Goal: Task Accomplishment & Management: Manage account settings

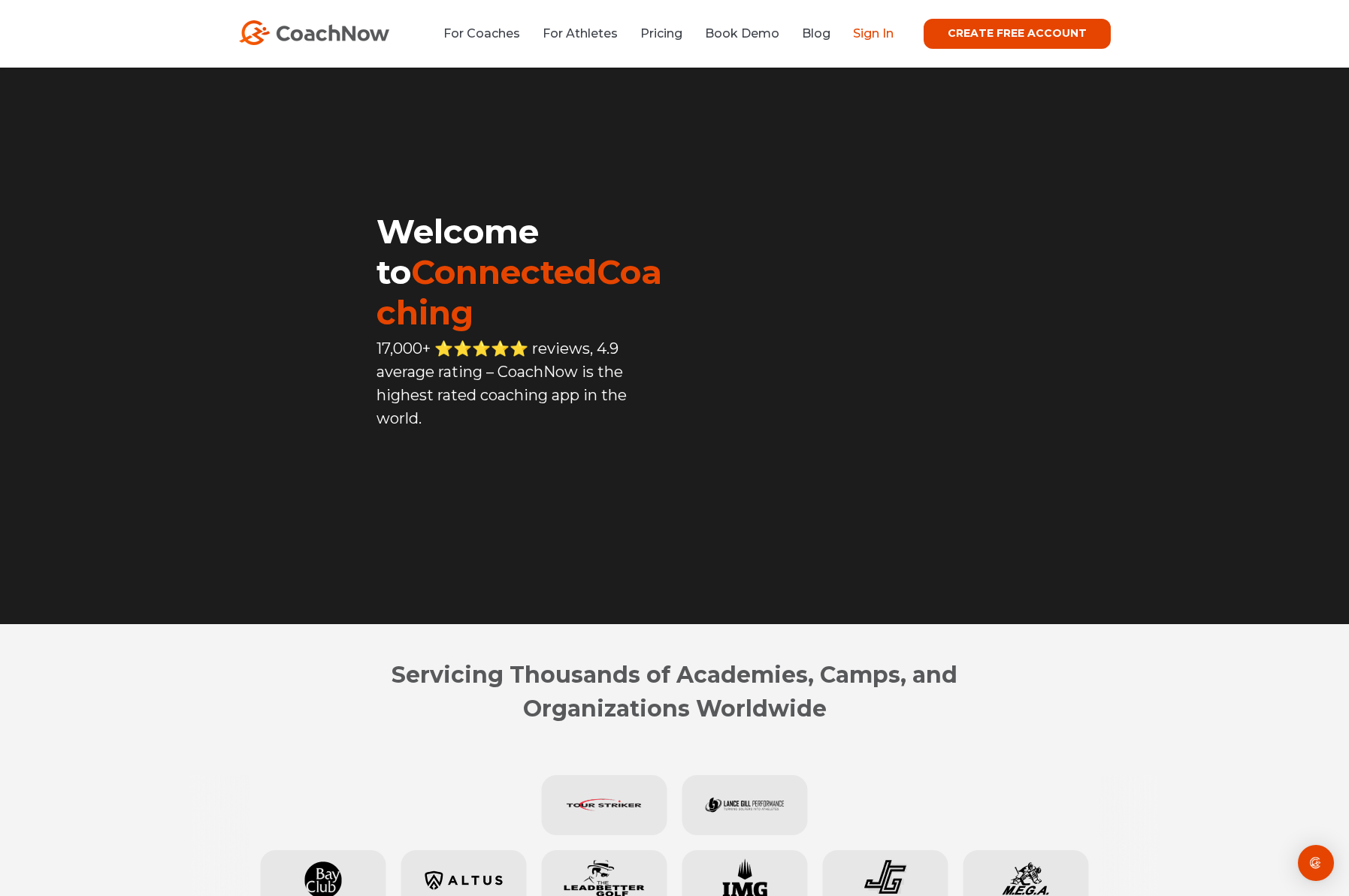
click at [887, 36] on link "Sign In" at bounding box center [873, 34] width 40 height 15
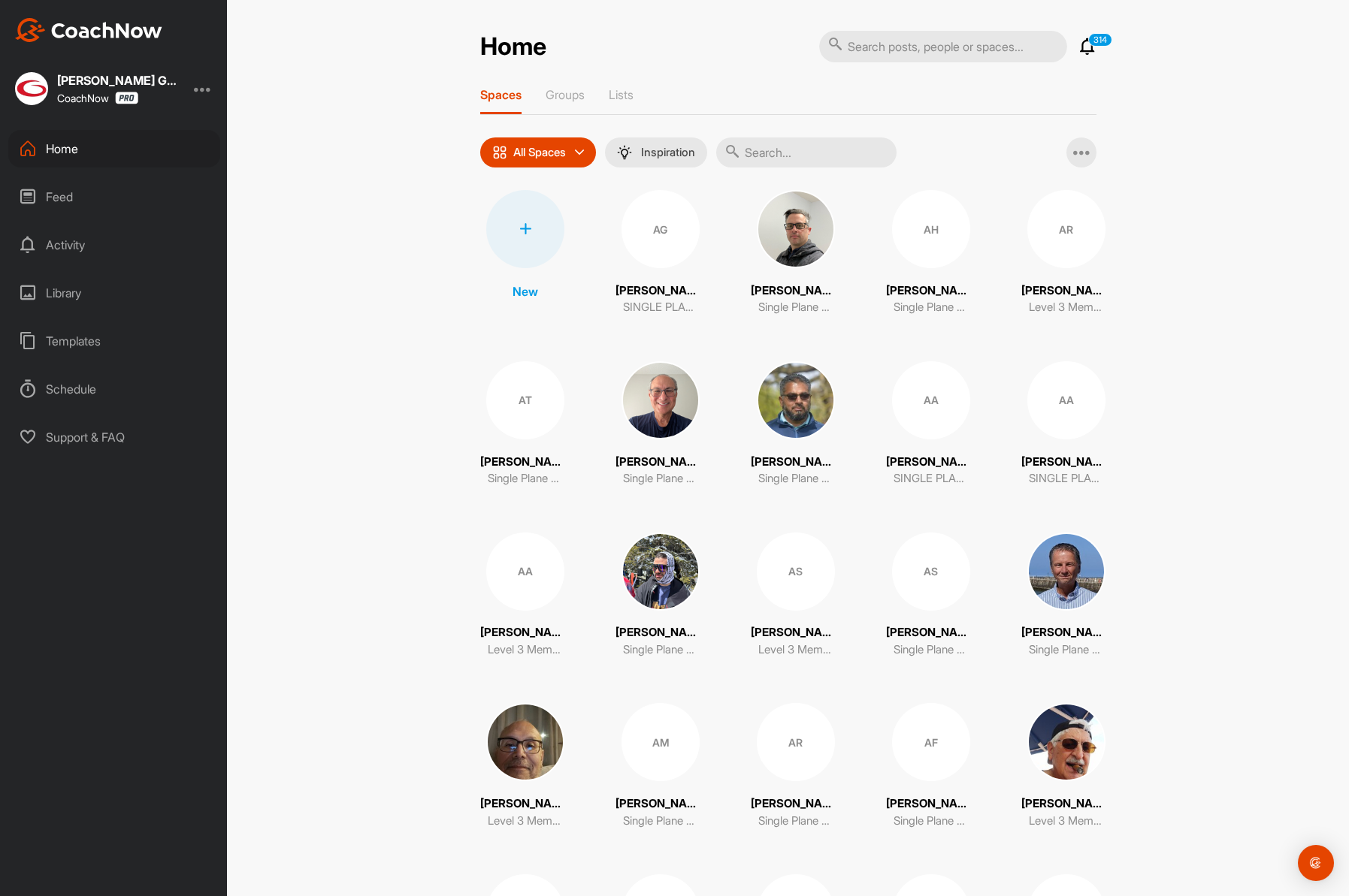
click at [798, 156] on input "text" at bounding box center [806, 152] width 180 height 30
paste input "[PERSON_NAME][EMAIL_ADDRESS][PERSON_NAME][DOMAIN_NAME]"
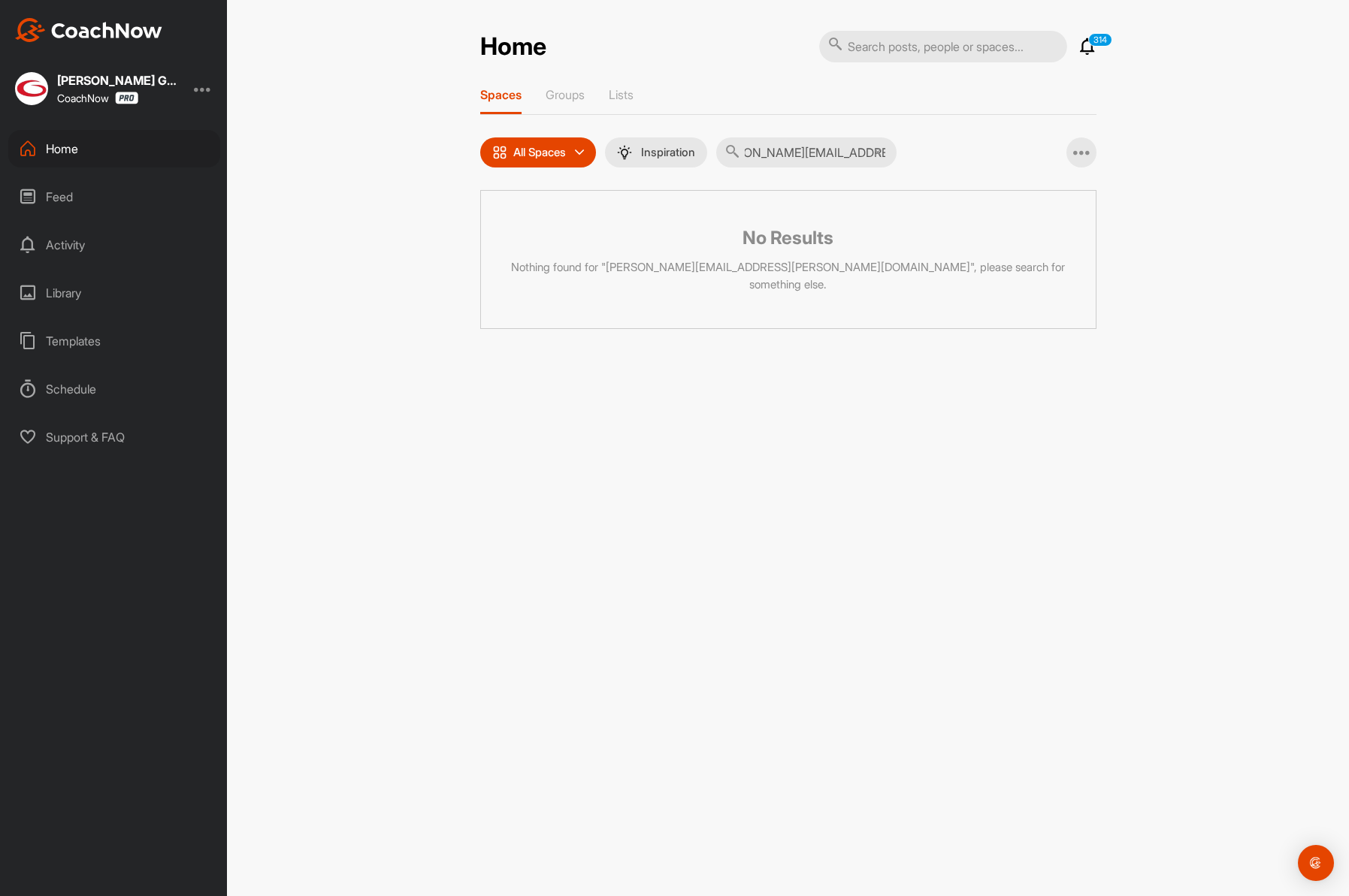
click at [798, 156] on input "[PERSON_NAME][EMAIL_ADDRESS][PERSON_NAME][DOMAIN_NAME]" at bounding box center [806, 152] width 180 height 30
type input "n"
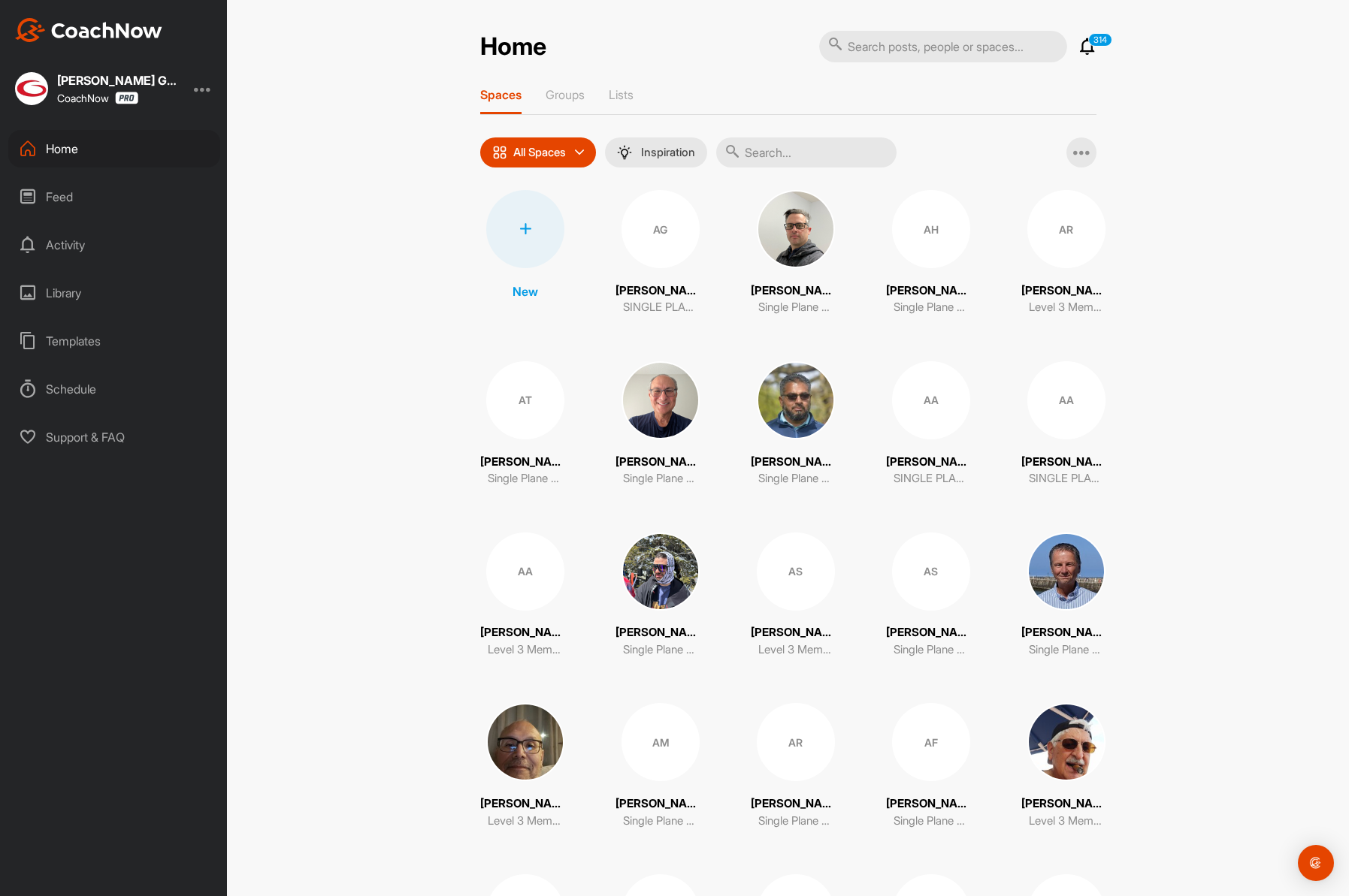
click at [804, 157] on input "text" at bounding box center [806, 152] width 180 height 30
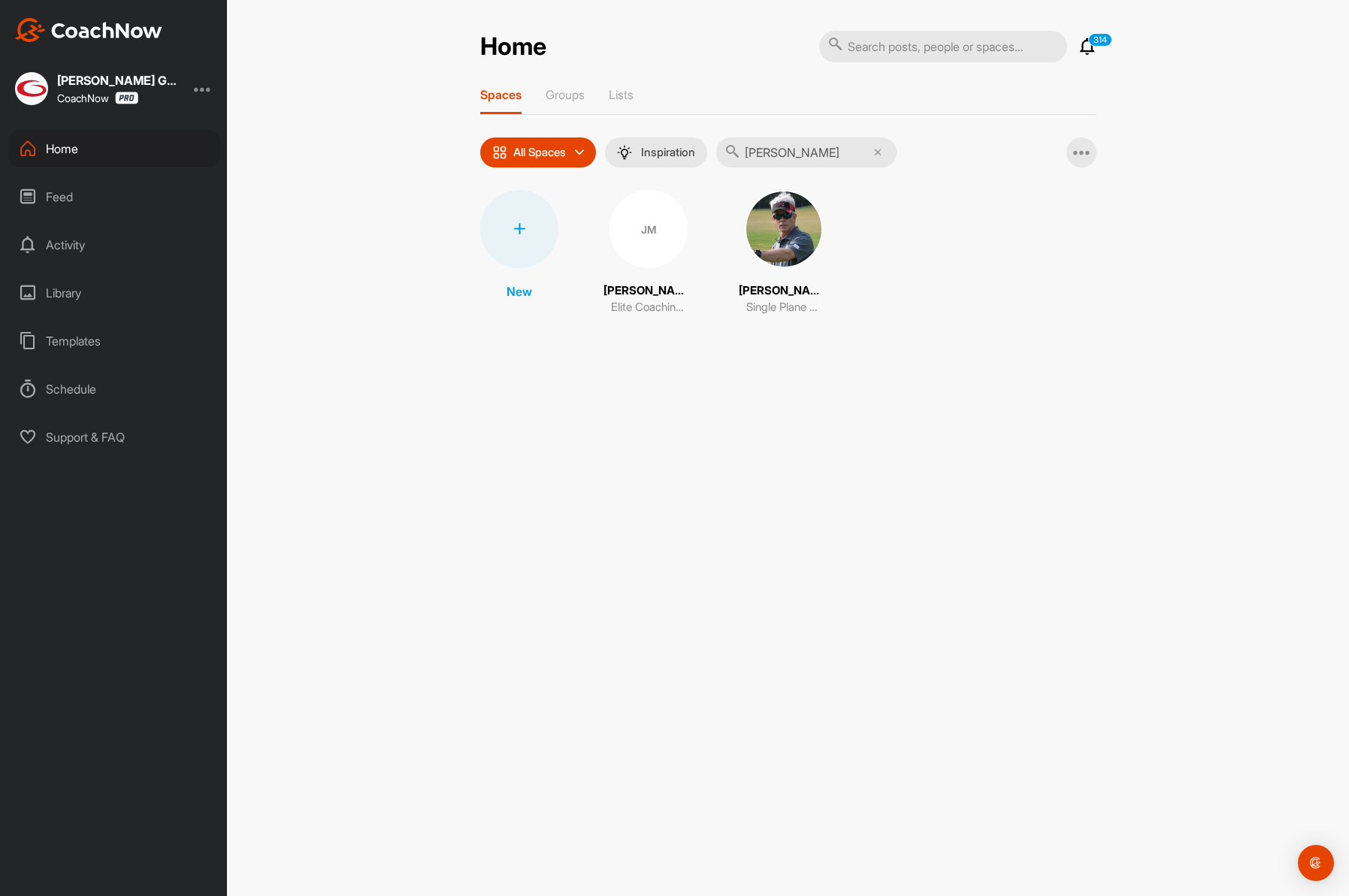
type input "[PERSON_NAME]"
click at [648, 253] on div "JM" at bounding box center [648, 229] width 78 height 78
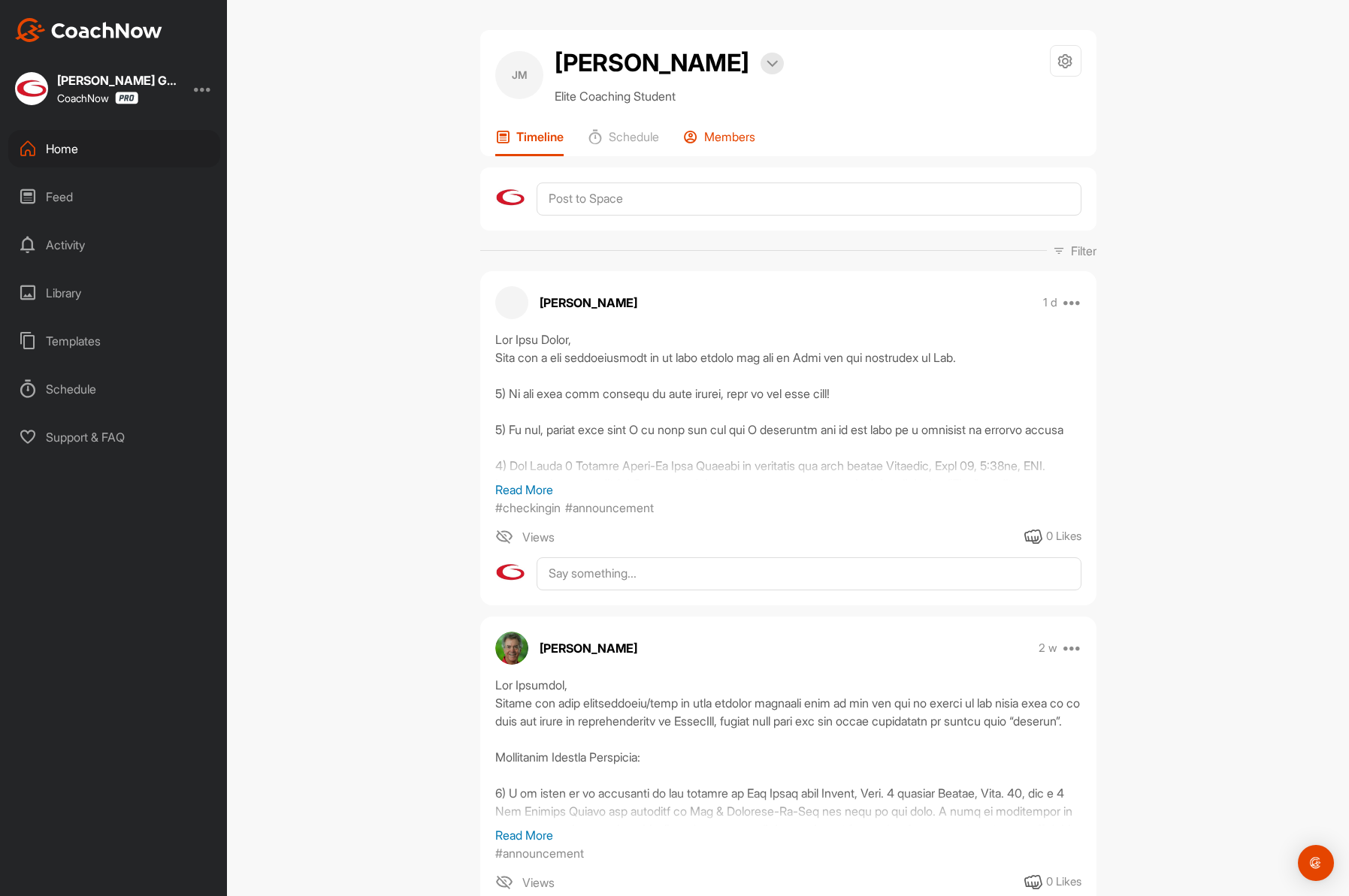
click at [723, 134] on p "Members" at bounding box center [730, 136] width 51 height 15
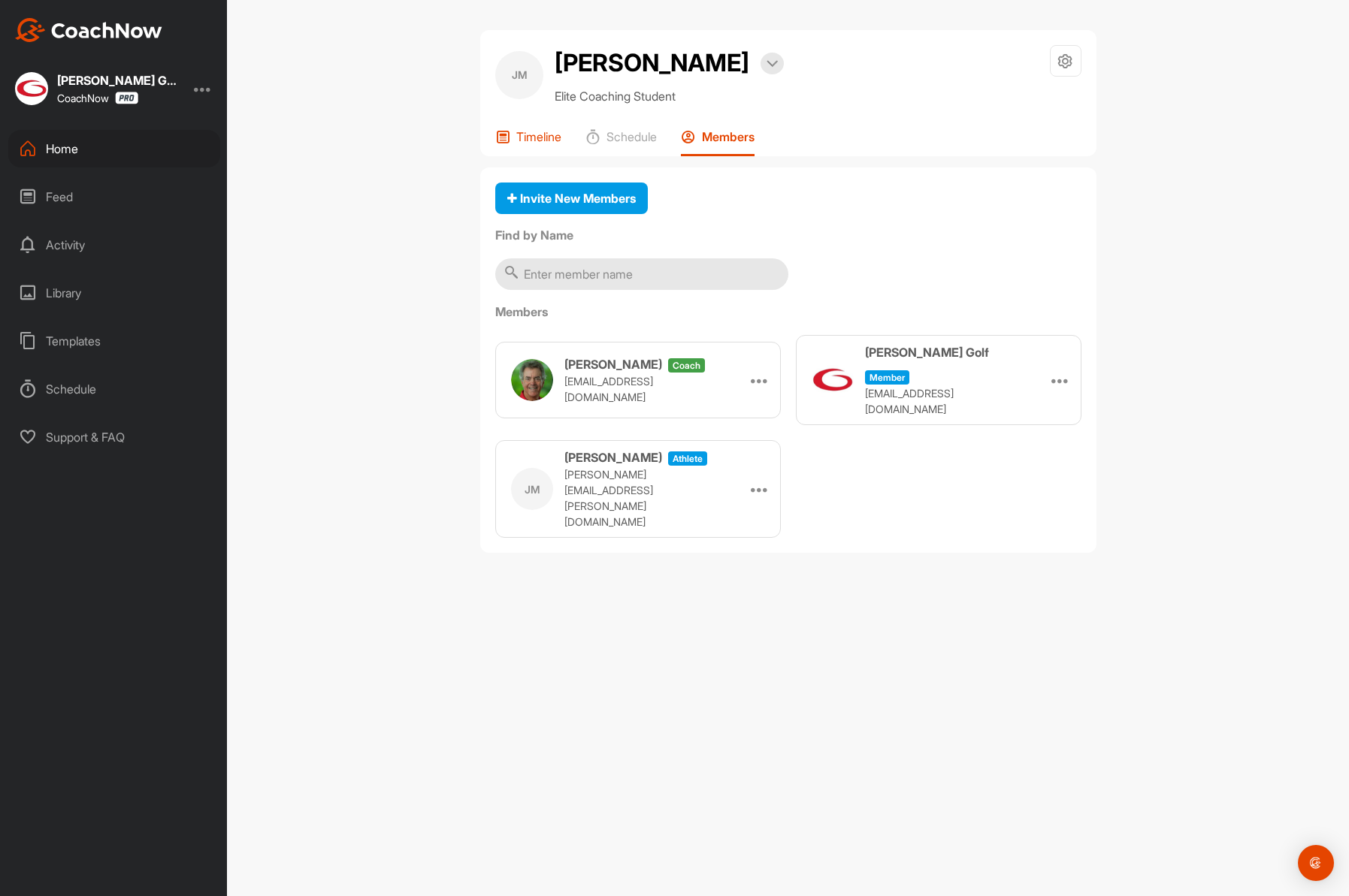
click at [542, 133] on p "Timeline" at bounding box center [539, 136] width 45 height 15
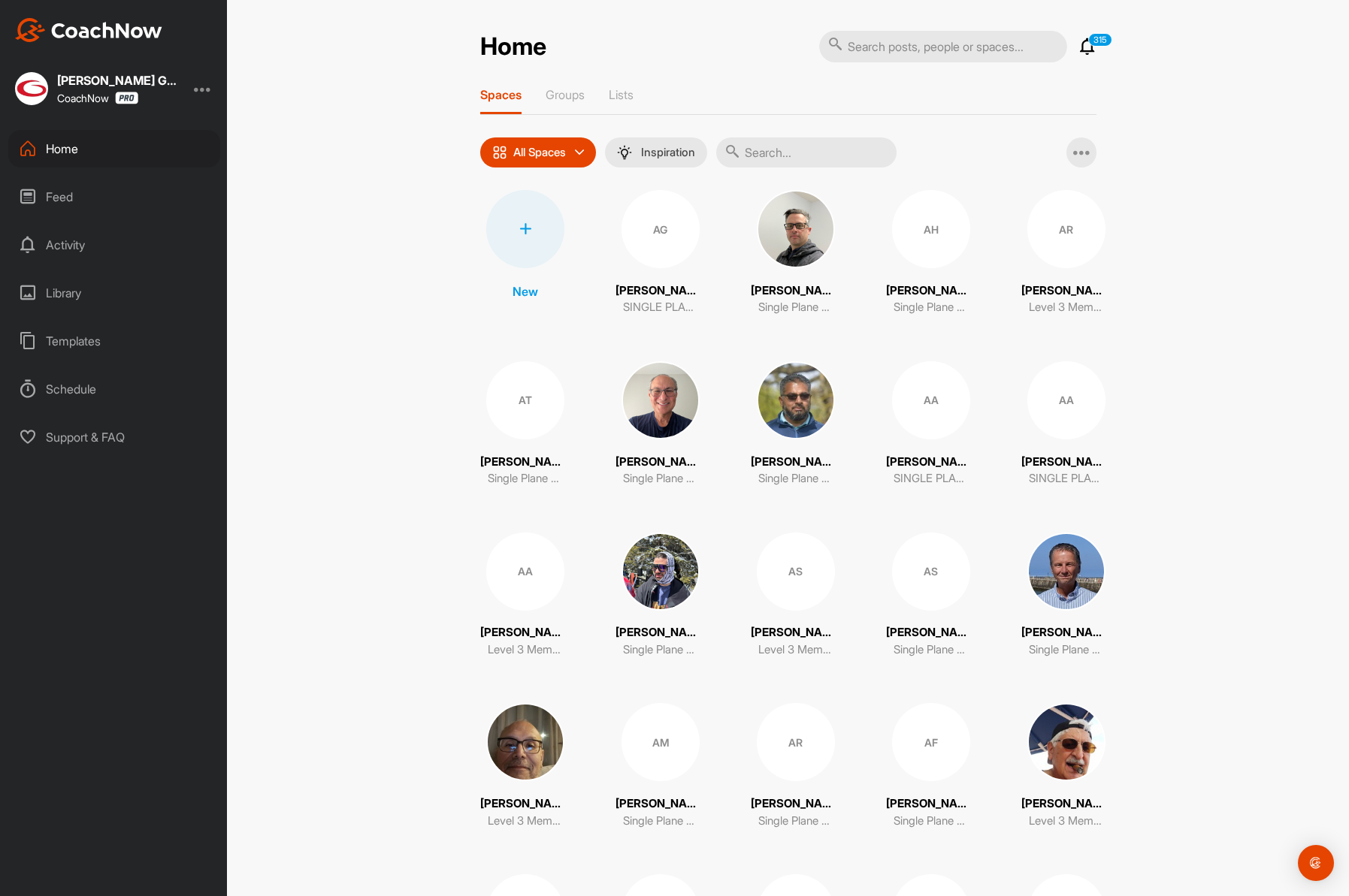
click at [787, 151] on input "text" at bounding box center [806, 152] width 180 height 30
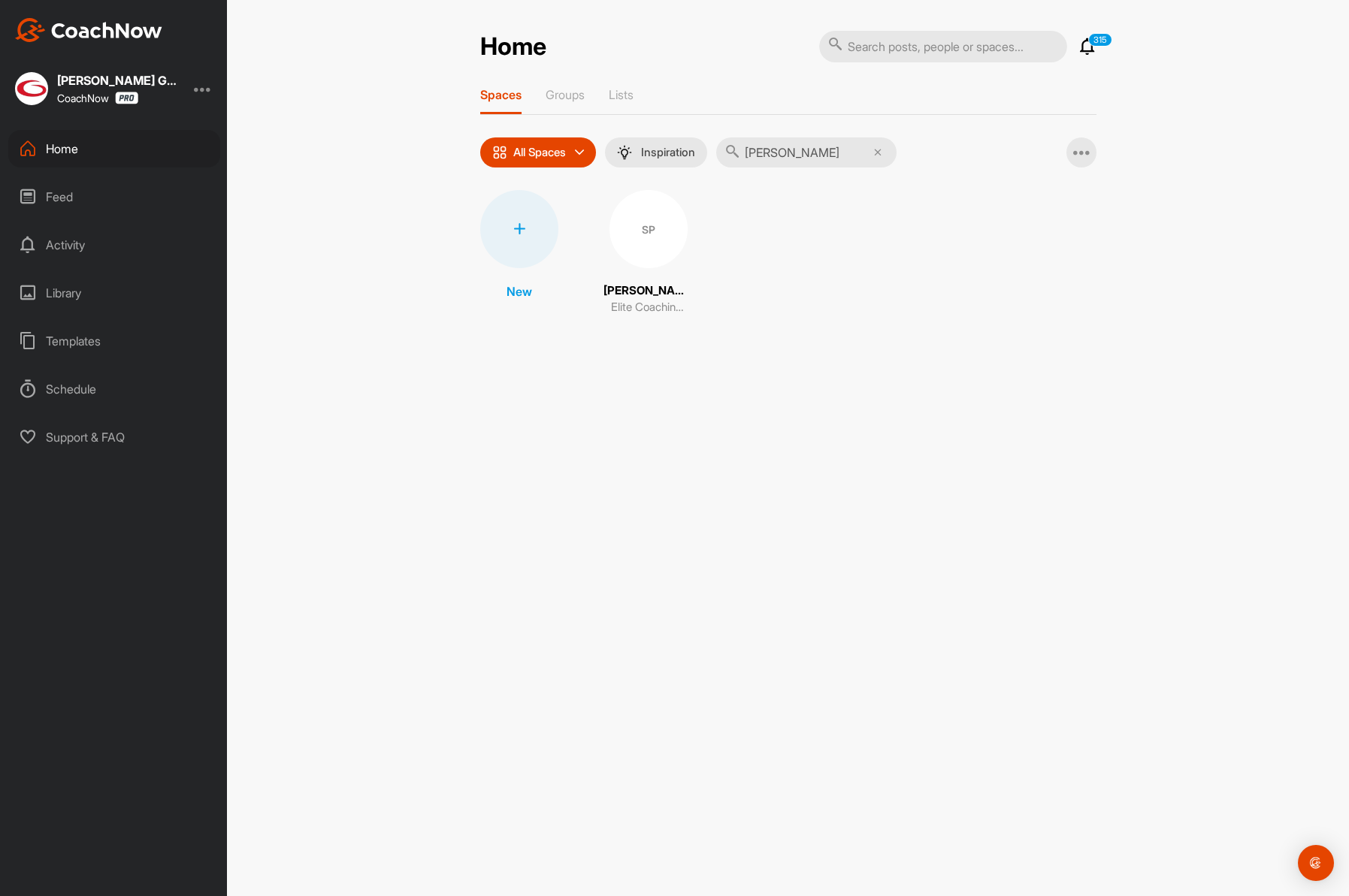
type input "pickens"
click at [656, 230] on div "SP" at bounding box center [648, 229] width 78 height 78
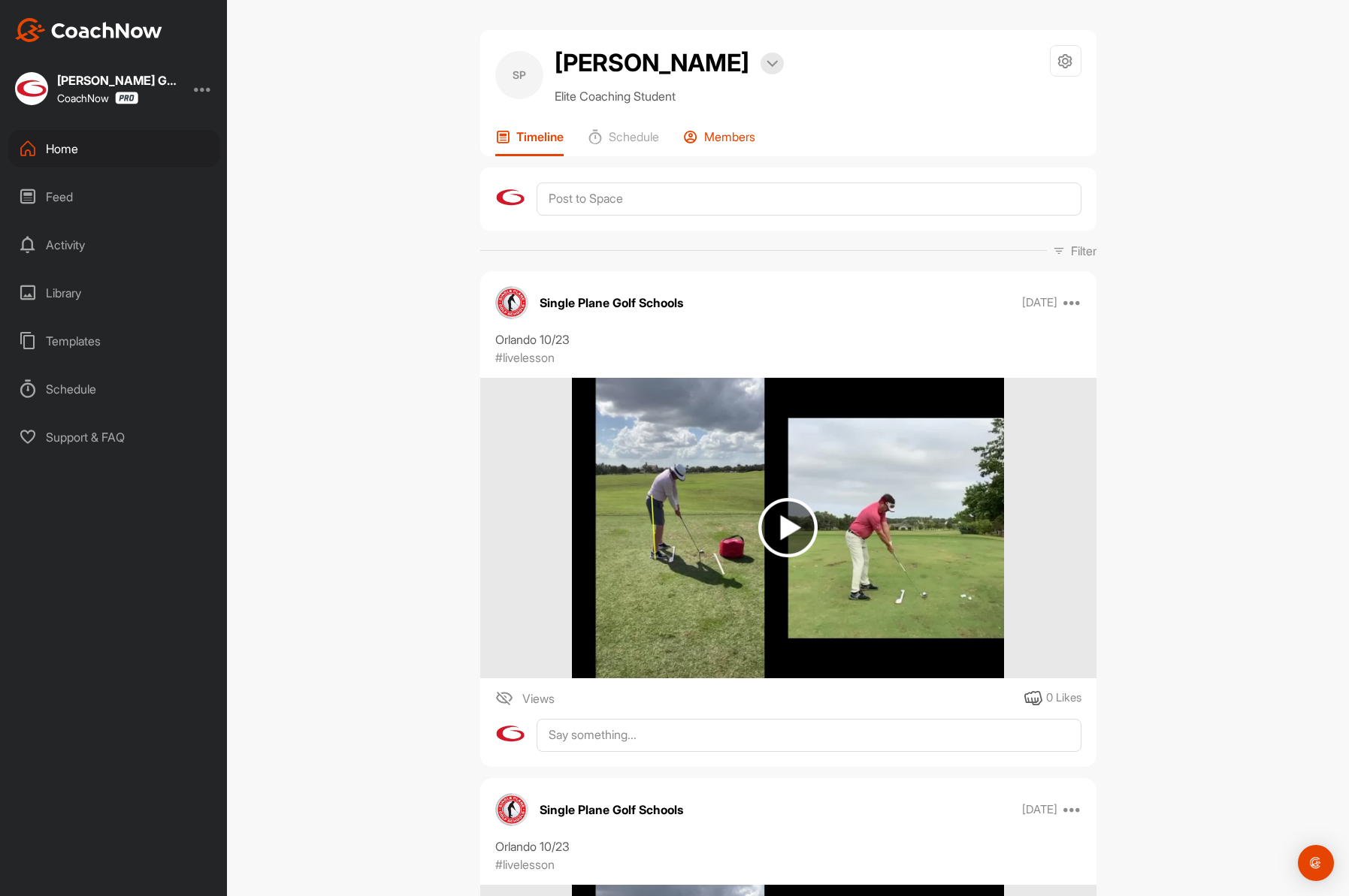
click at [699, 135] on icon at bounding box center [691, 136] width 15 height 15
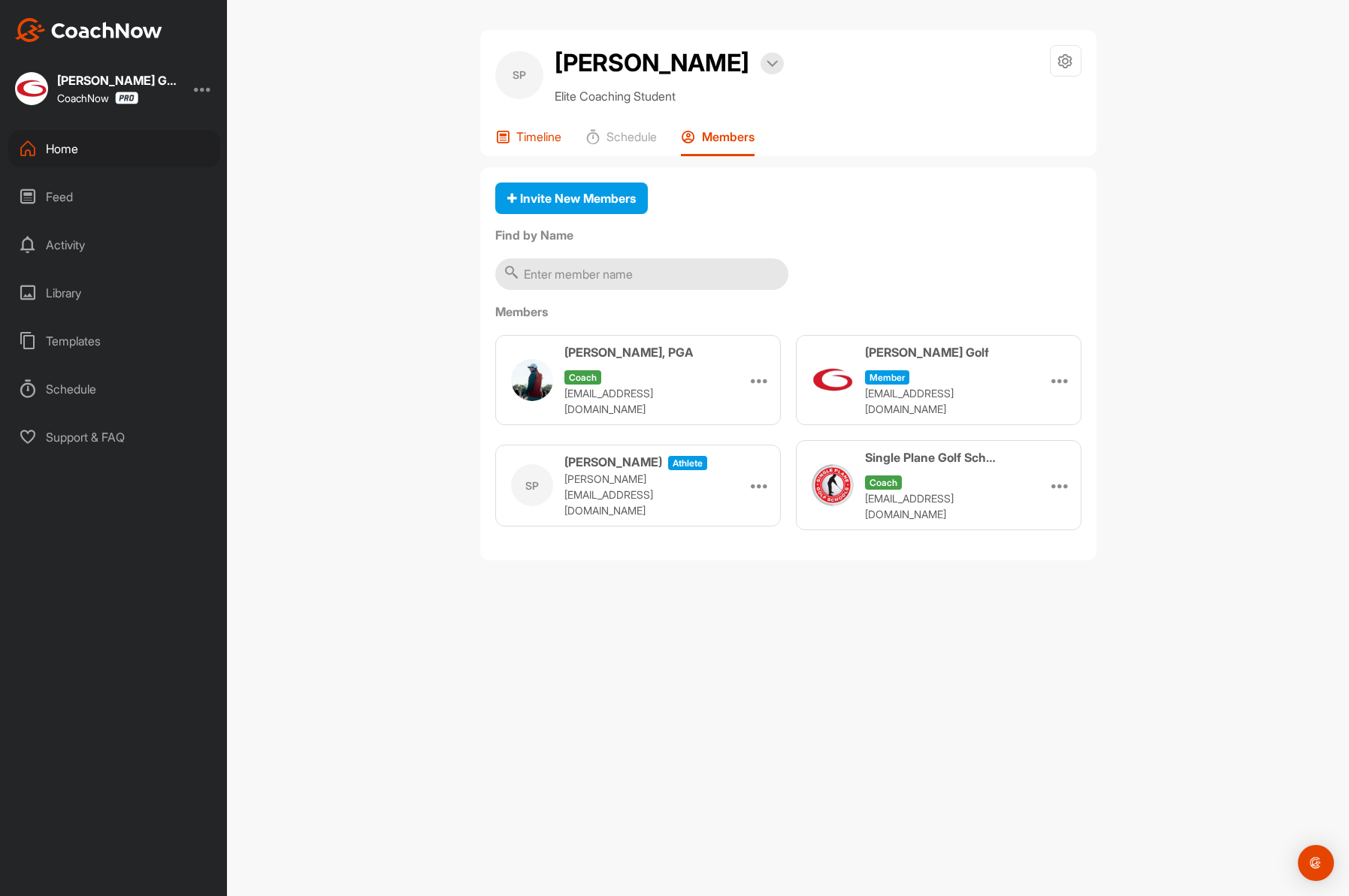
click at [524, 142] on p "Timeline" at bounding box center [539, 136] width 45 height 15
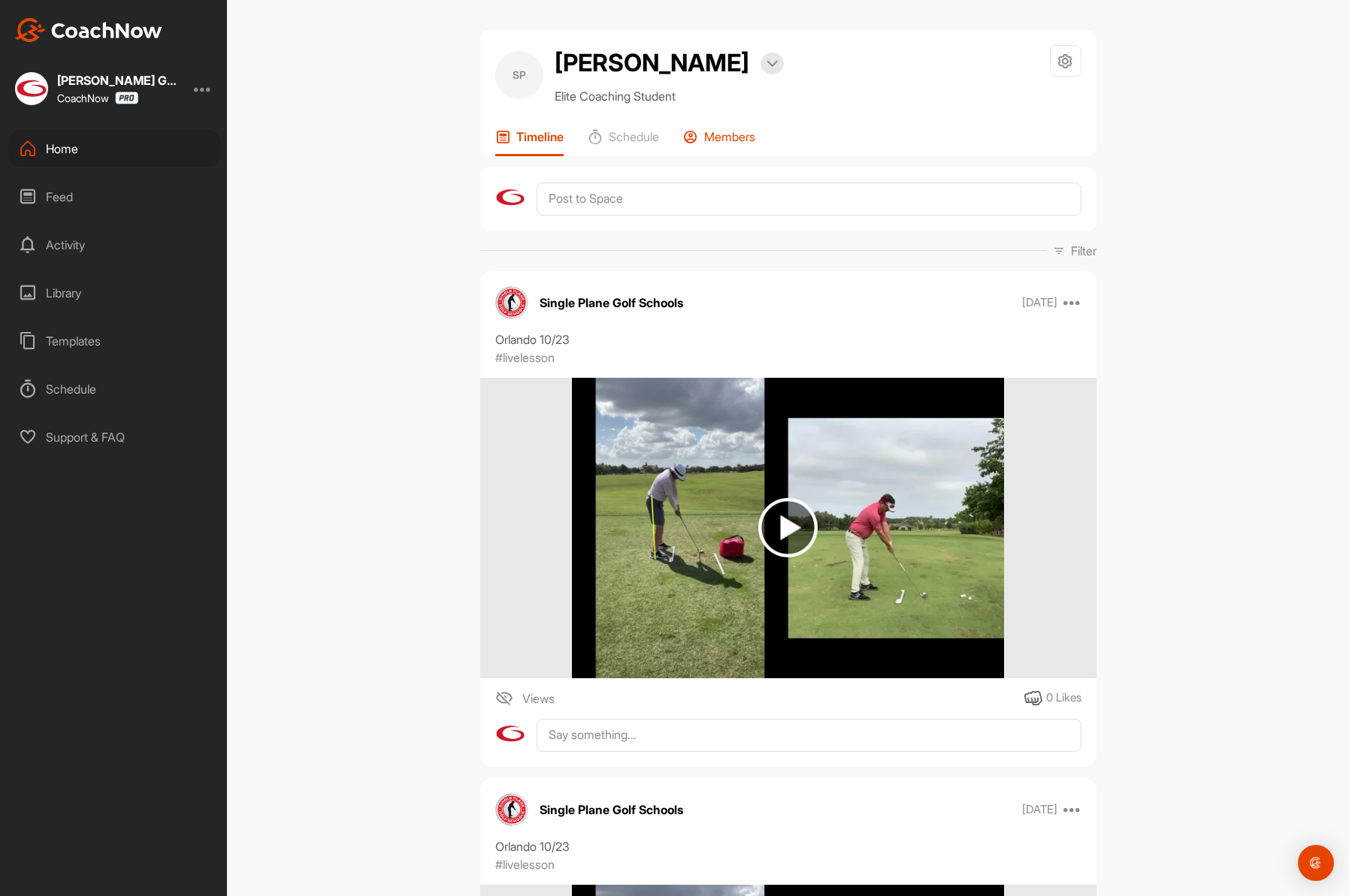
click at [729, 133] on p "Members" at bounding box center [730, 136] width 51 height 15
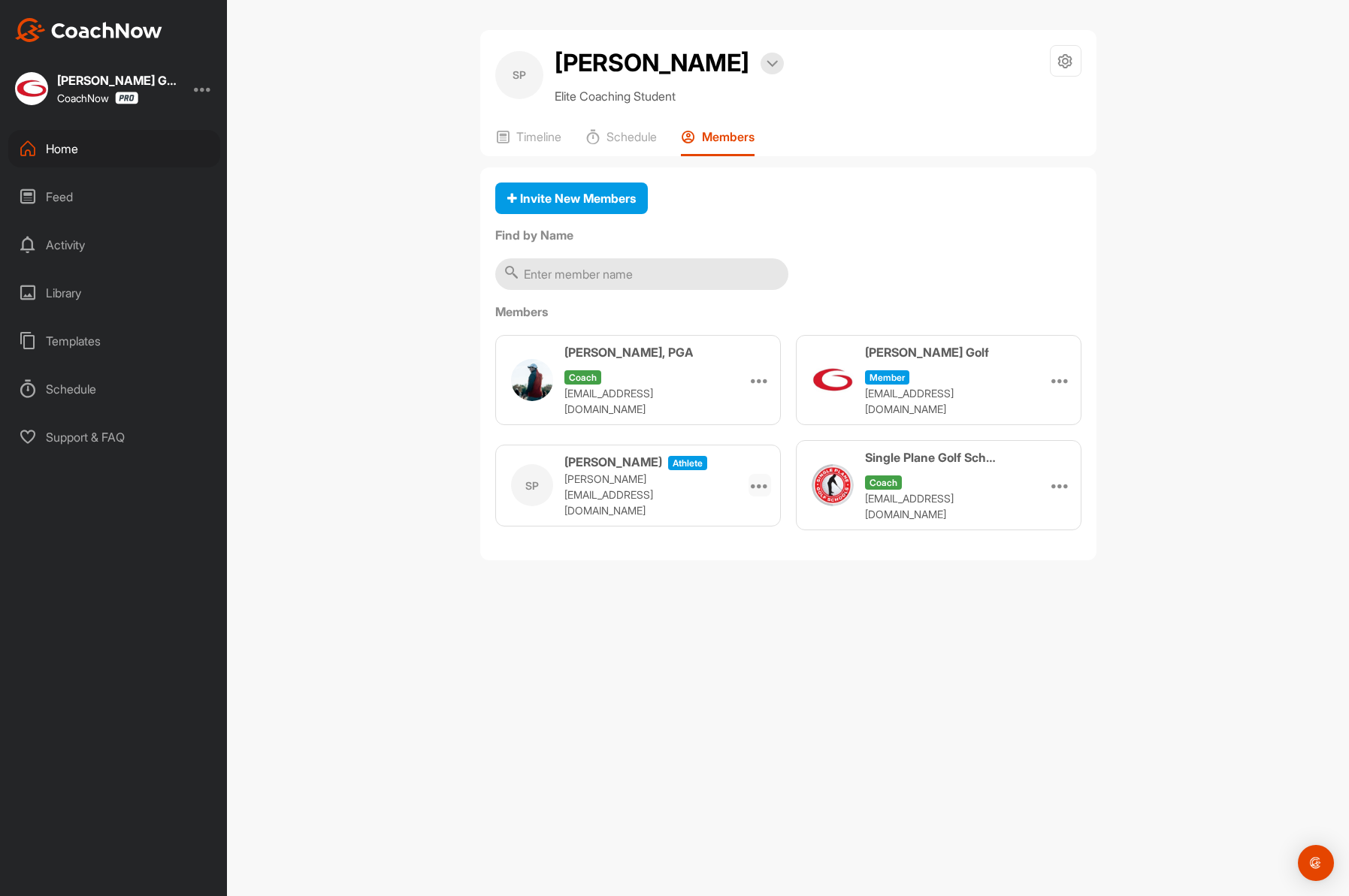
click at [758, 476] on icon at bounding box center [760, 485] width 18 height 18
click at [733, 513] on li "Remove" at bounding box center [735, 528] width 71 height 48
click at [80, 154] on div "Home" at bounding box center [114, 148] width 212 height 37
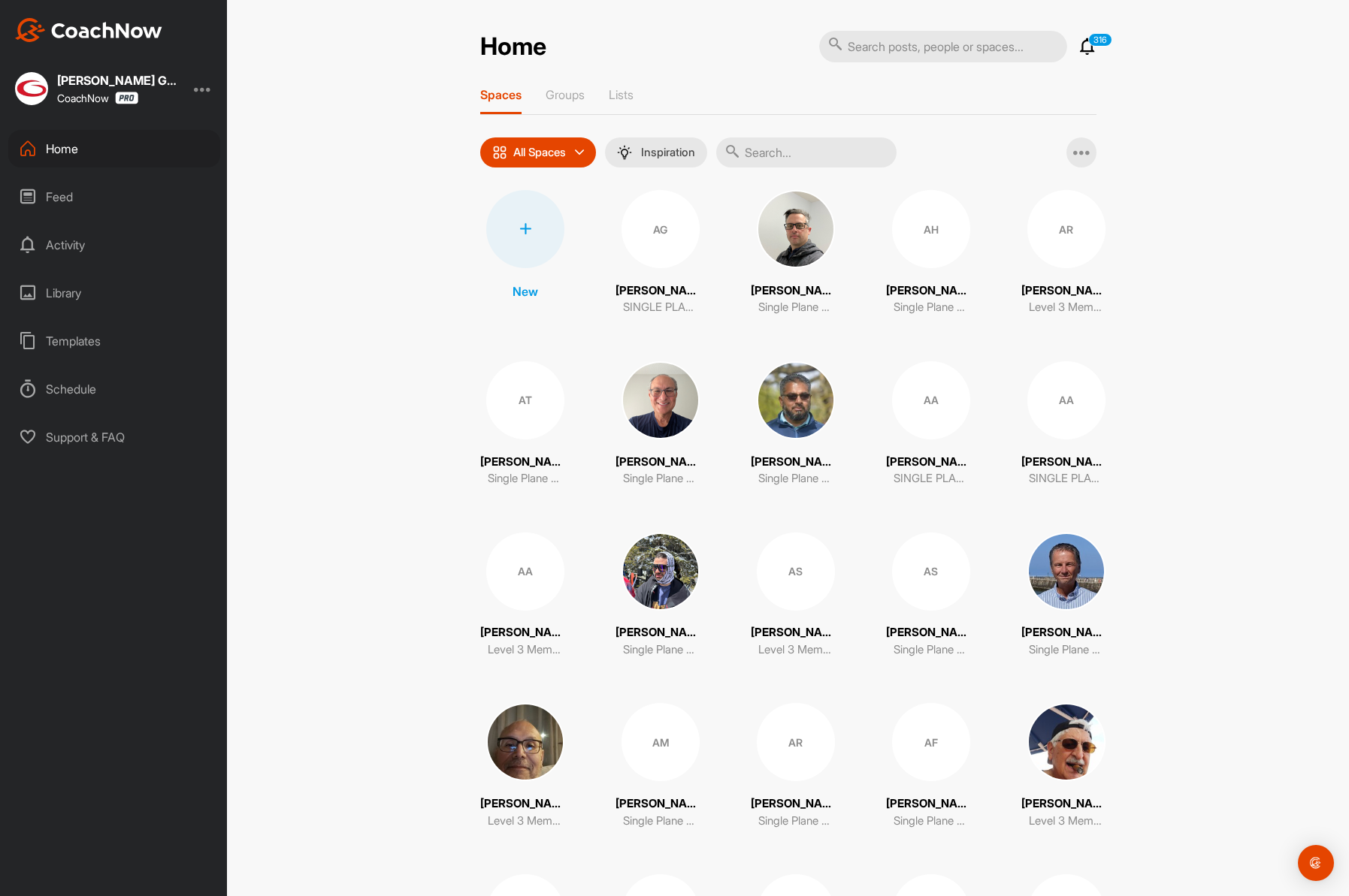
click at [755, 142] on input "text" at bounding box center [806, 152] width 180 height 30
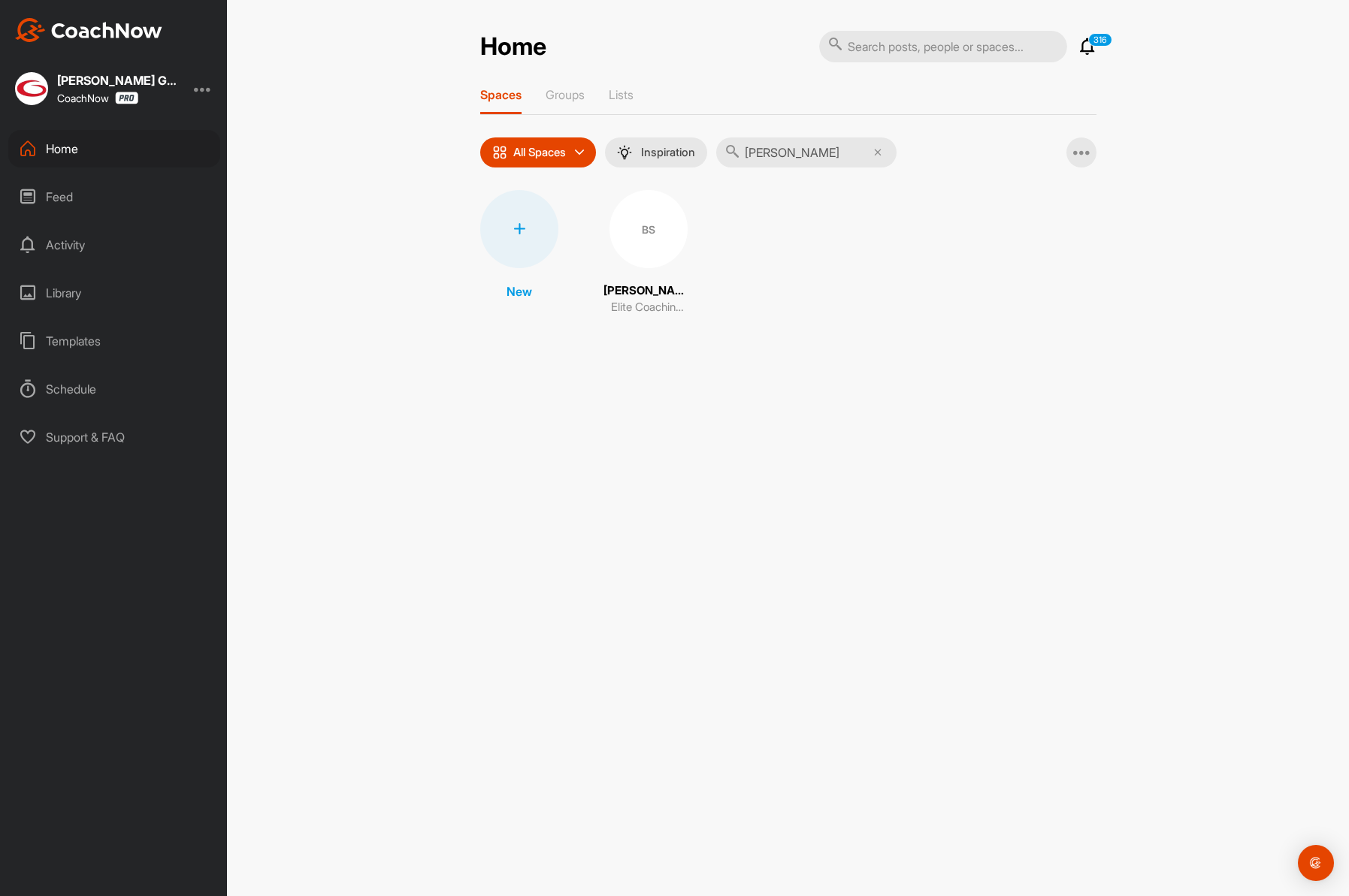
type input "swint"
click at [639, 236] on div "BS" at bounding box center [648, 229] width 78 height 78
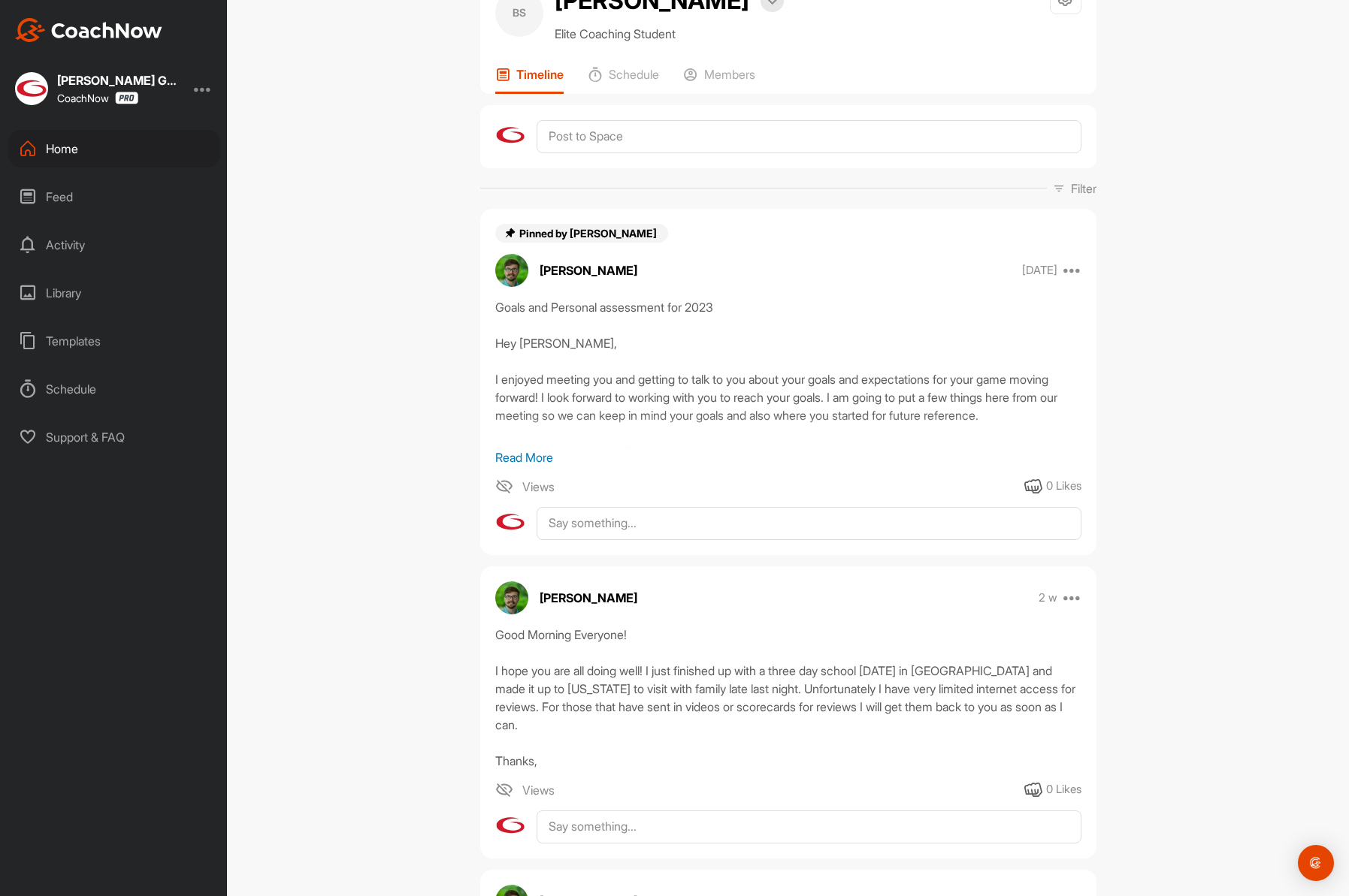
scroll to position [66, 0]
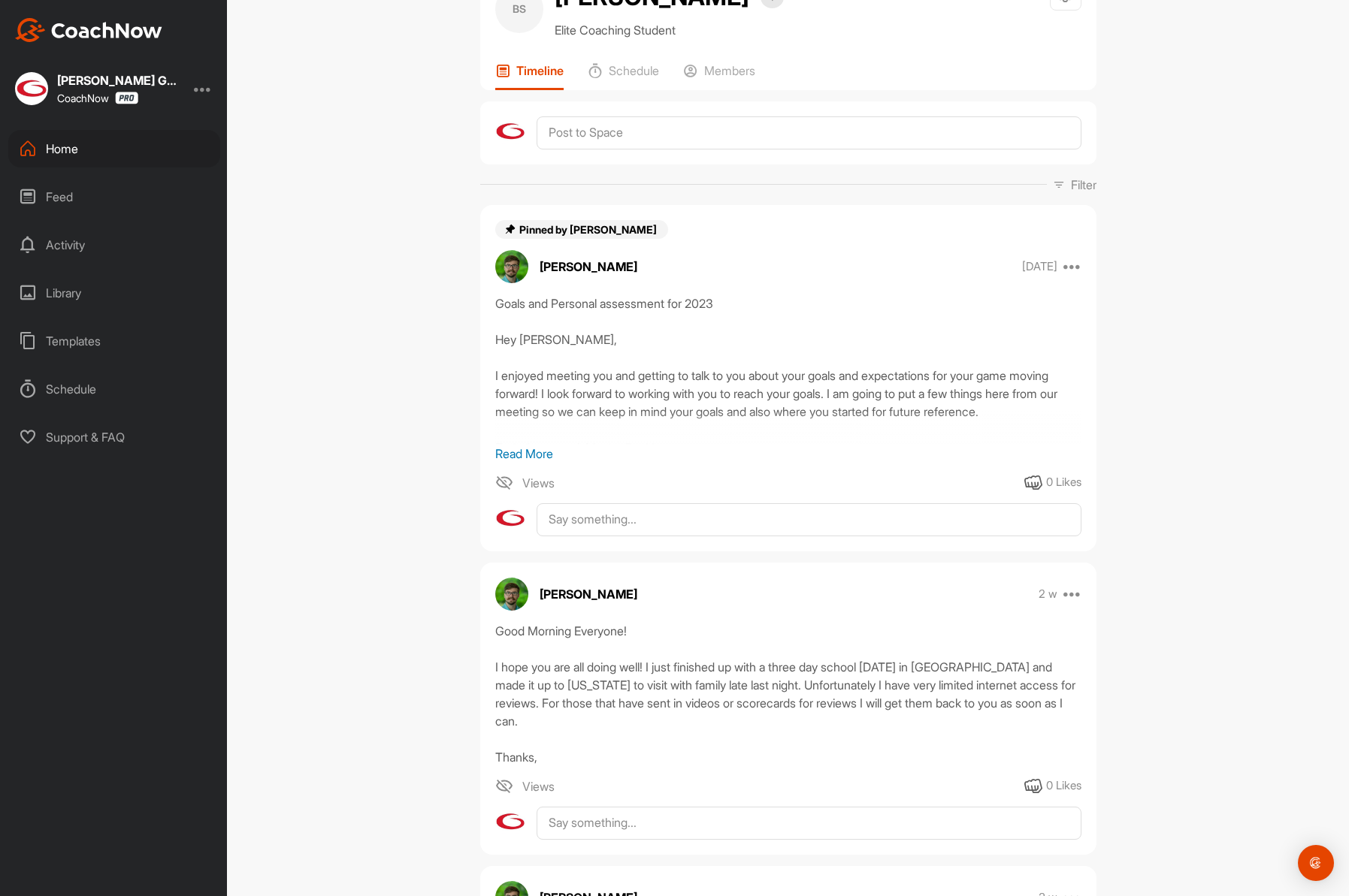
click at [521, 453] on p "Read More" at bounding box center [788, 454] width 586 height 18
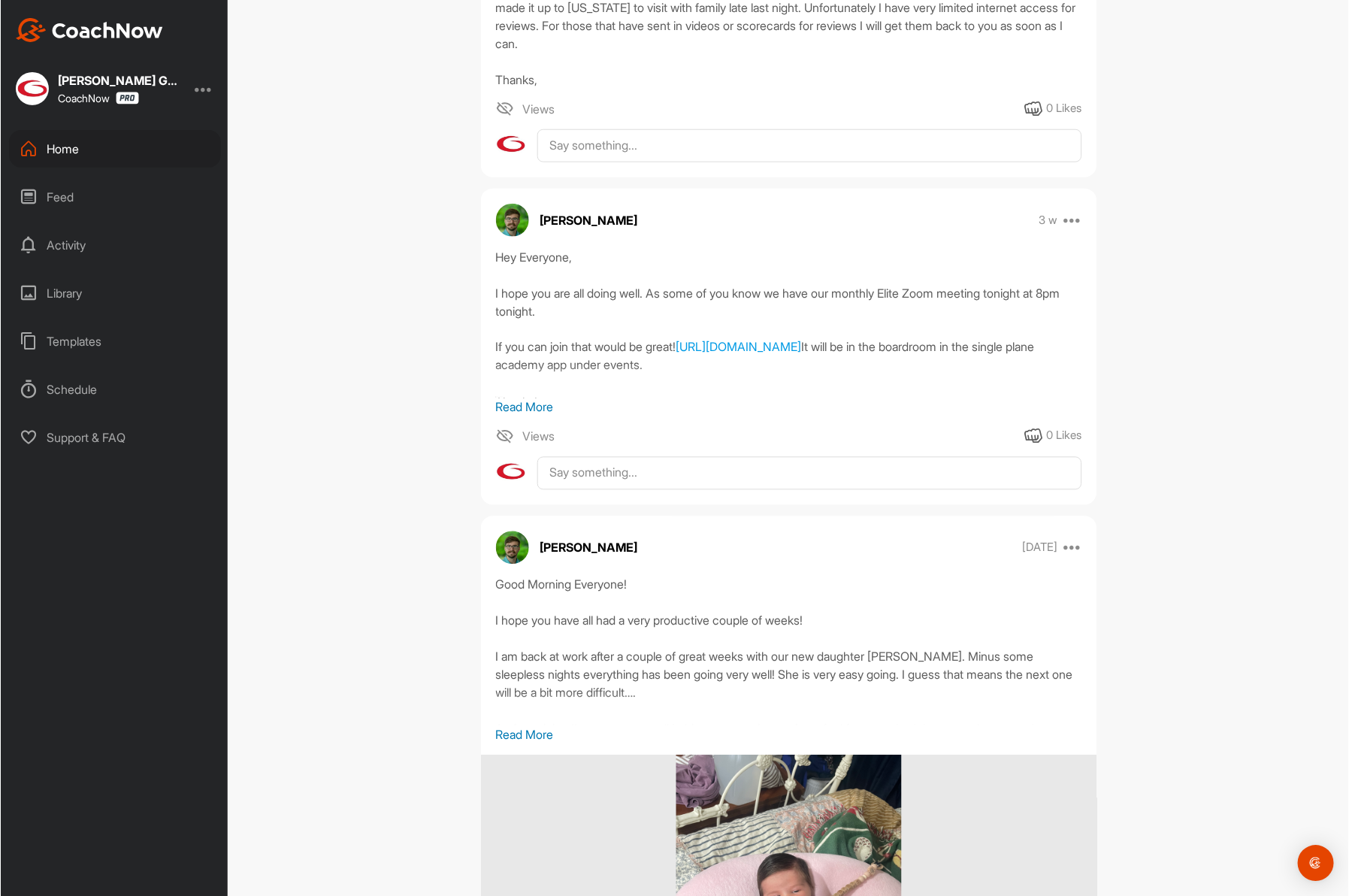
scroll to position [0, 0]
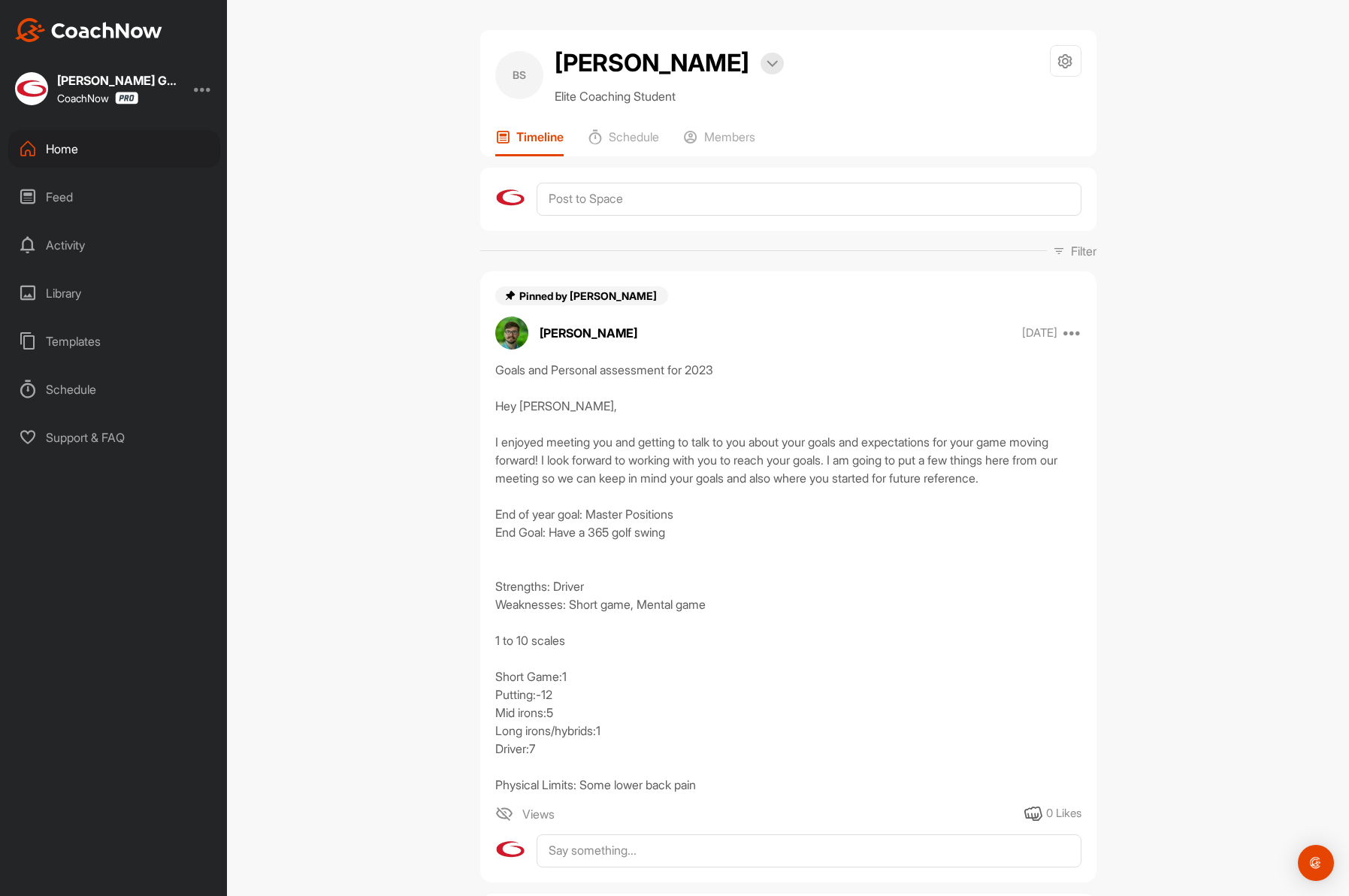
click at [87, 144] on div "Home" at bounding box center [114, 148] width 212 height 37
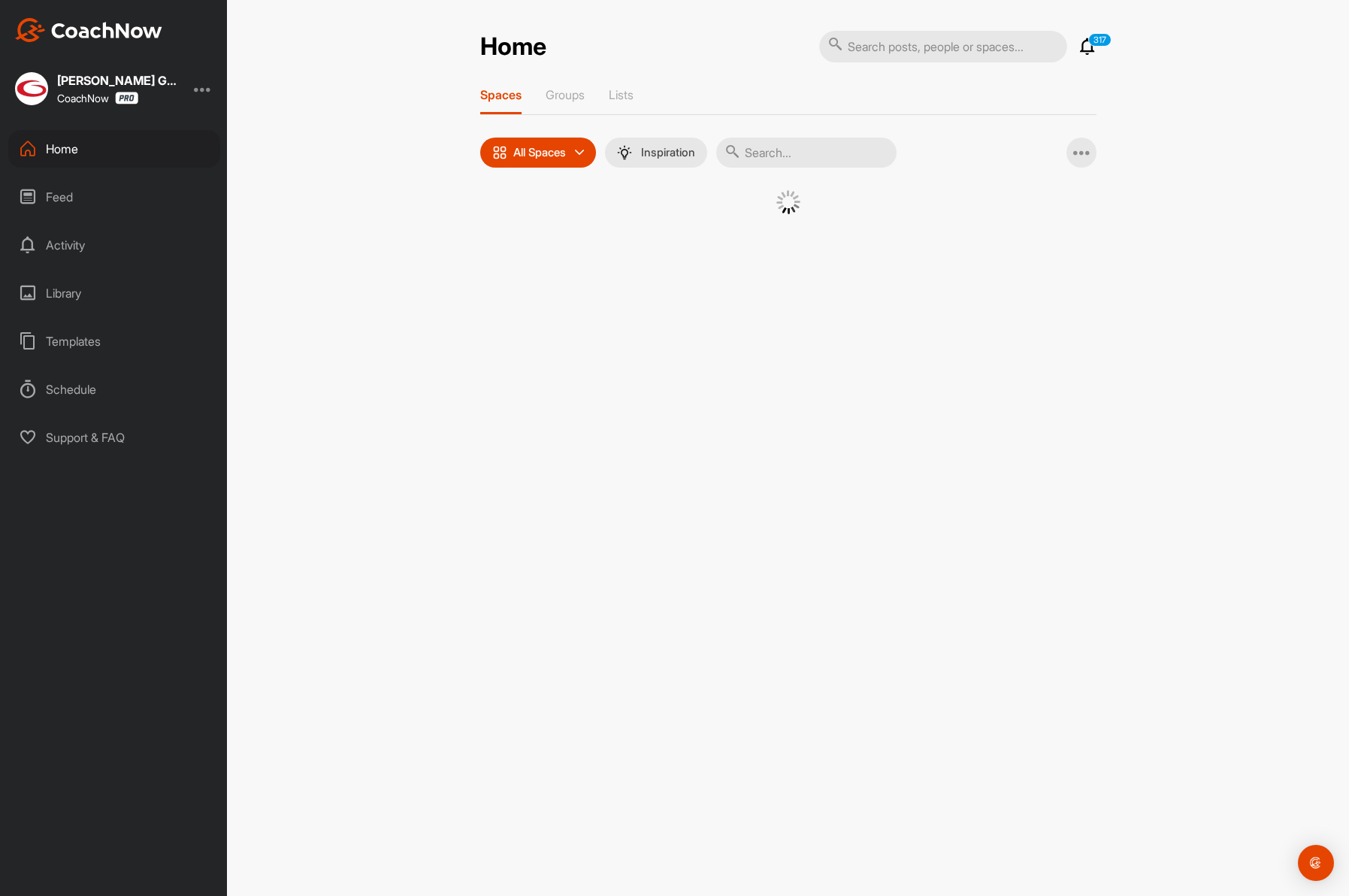
click at [828, 147] on input "text" at bounding box center [806, 152] width 180 height 30
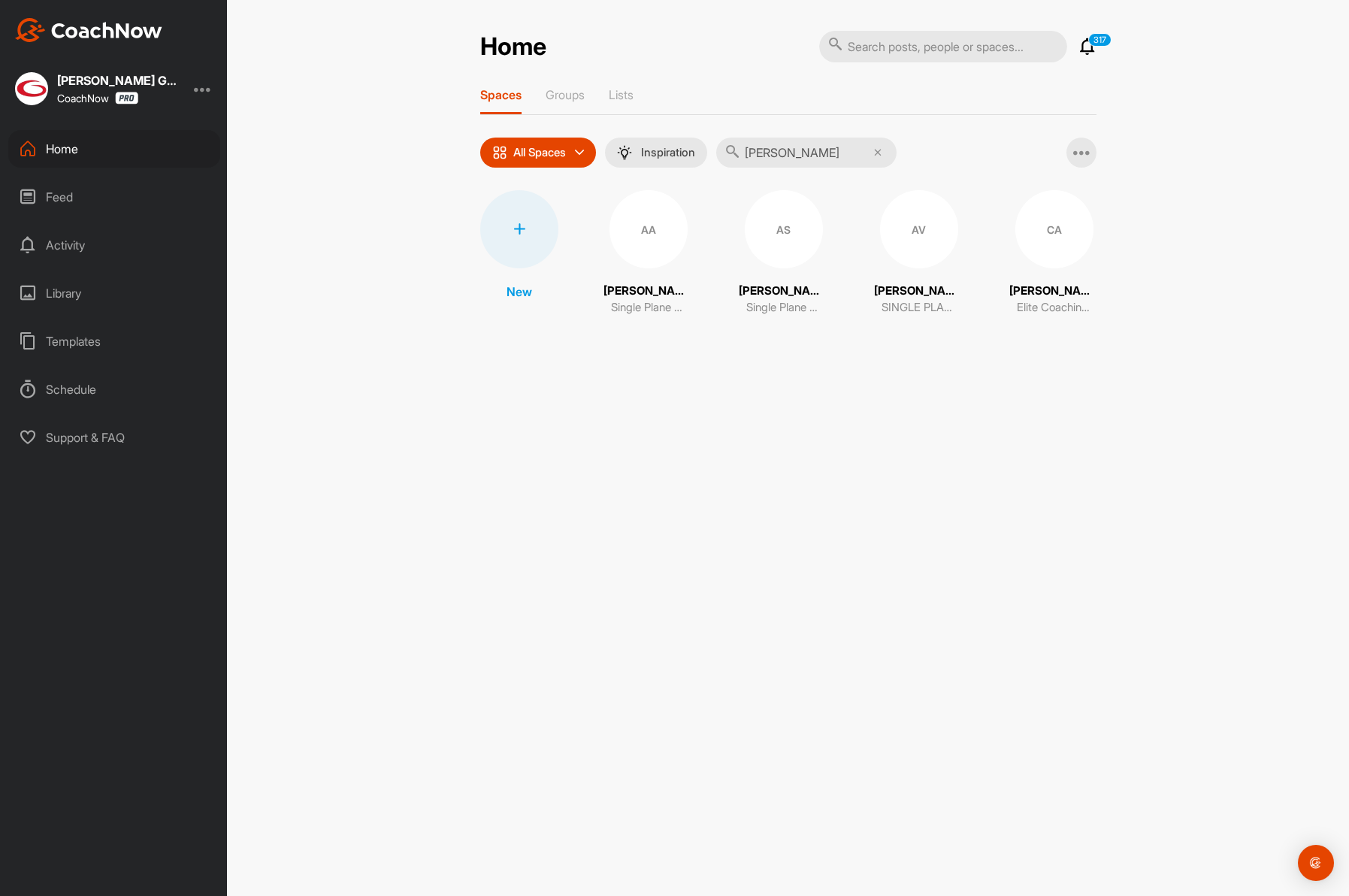
type input "alexander"
click at [1065, 225] on div "CA" at bounding box center [1054, 229] width 78 height 78
